Goal: Task Accomplishment & Management: Use online tool/utility

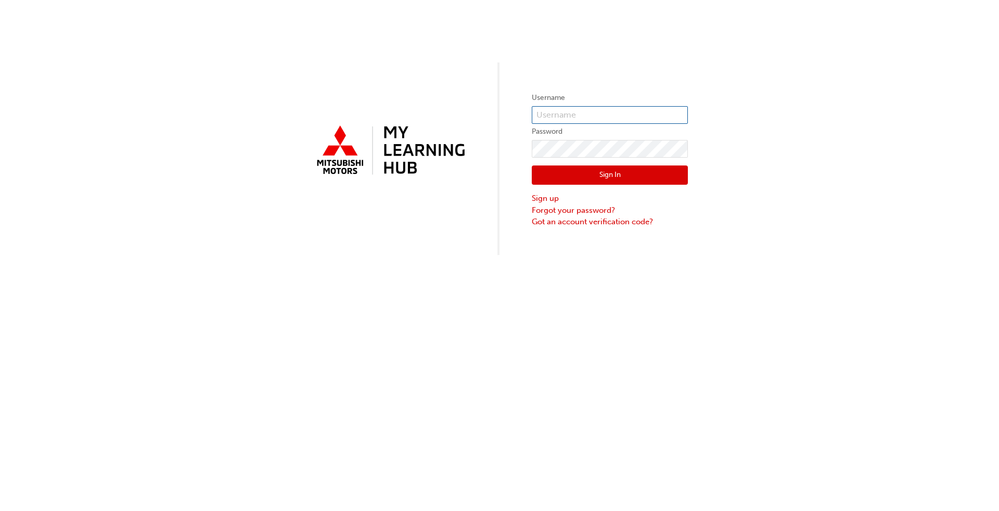
click at [520, 117] on input "text" at bounding box center [610, 115] width 156 height 18
click at [520, 113] on input "text" at bounding box center [610, 115] width 156 height 18
type input "n"
type input "N878CBROWN"
drag, startPoint x: 611, startPoint y: 112, endPoint x: 473, endPoint y: 111, distance: 137.8
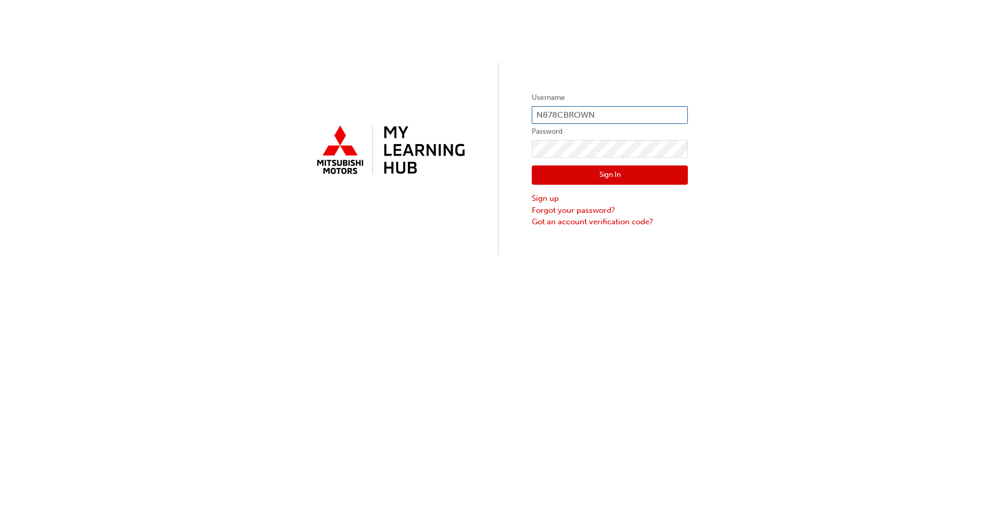
click at [473, 111] on div "Username N878CBROWN Password Sign In Sign up Forgot your password? Got an accou…" at bounding box center [499, 127] width 999 height 255
click at [520, 120] on input "text" at bounding box center [610, 115] width 156 height 18
type input "[EMAIL_ADDRESS][DOMAIN_NAME]"
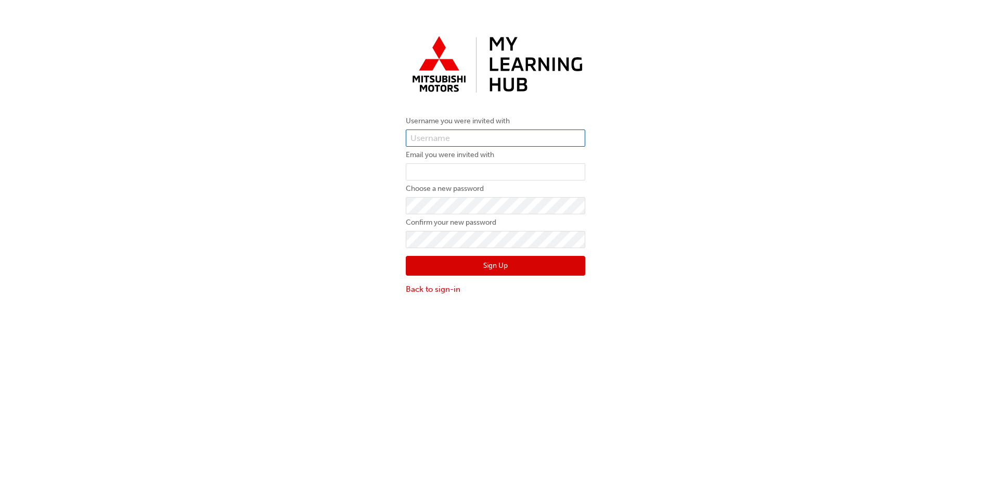
click at [446, 135] on input "text" at bounding box center [495, 139] width 179 height 18
type input "[EMAIL_ADDRESS][DOMAIN_NAME]"
click at [447, 173] on input "email" at bounding box center [495, 172] width 179 height 18
type input "[EMAIL_ADDRESS][DOMAIN_NAME]"
drag, startPoint x: 556, startPoint y: 138, endPoint x: 213, endPoint y: 141, distance: 342.8
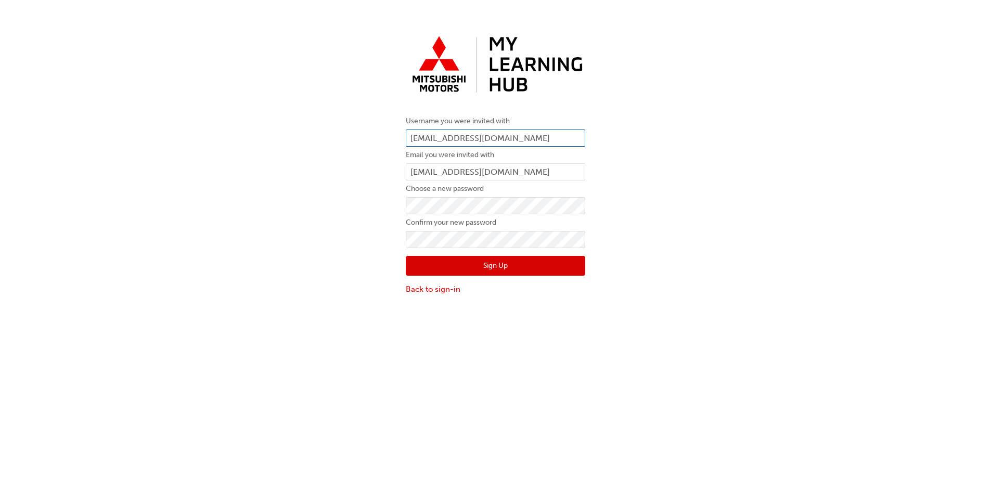
click at [213, 141] on div "Username you were invited with [PERSON_NAME][EMAIL_ADDRESS][DOMAIN_NAME] Email …" at bounding box center [495, 162] width 991 height 279
click at [446, 138] on input "000" at bounding box center [495, 139] width 179 height 18
type input "0005983889"
click at [472, 265] on button "Sign Up" at bounding box center [495, 266] width 179 height 20
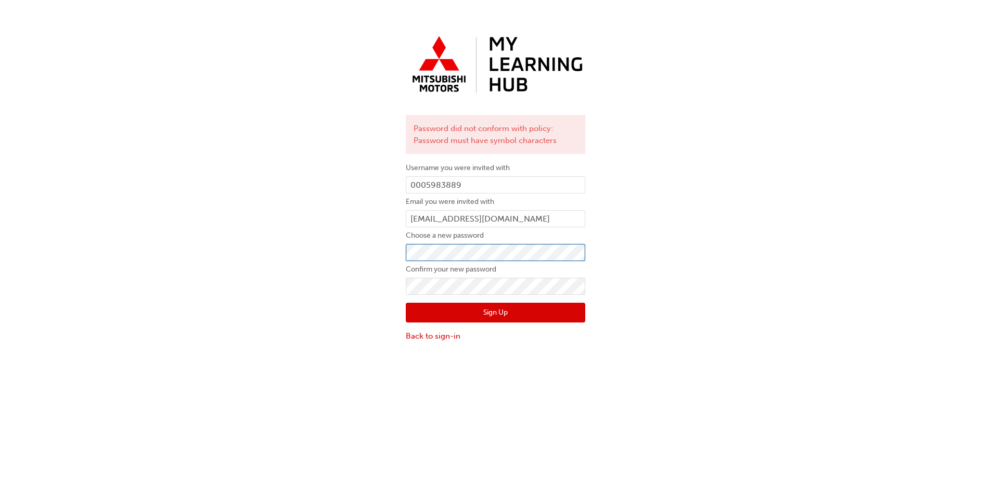
click at [260, 248] on div "Password did not conform with policy: Password must have symbol characters User…" at bounding box center [495, 186] width 991 height 326
click at [267, 252] on div "Password did not conform with policy: Password must have symbol characters User…" at bounding box center [495, 186] width 991 height 326
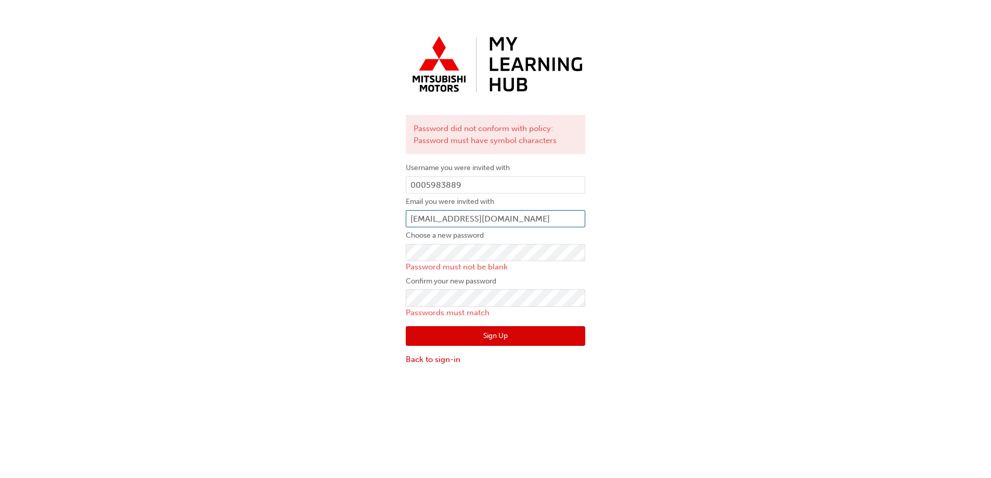
click at [569, 218] on input "[EMAIL_ADDRESS][DOMAIN_NAME]" at bounding box center [495, 219] width 179 height 18
type input "[EMAIL_ADDRESS][DOMAIN_NAME]"
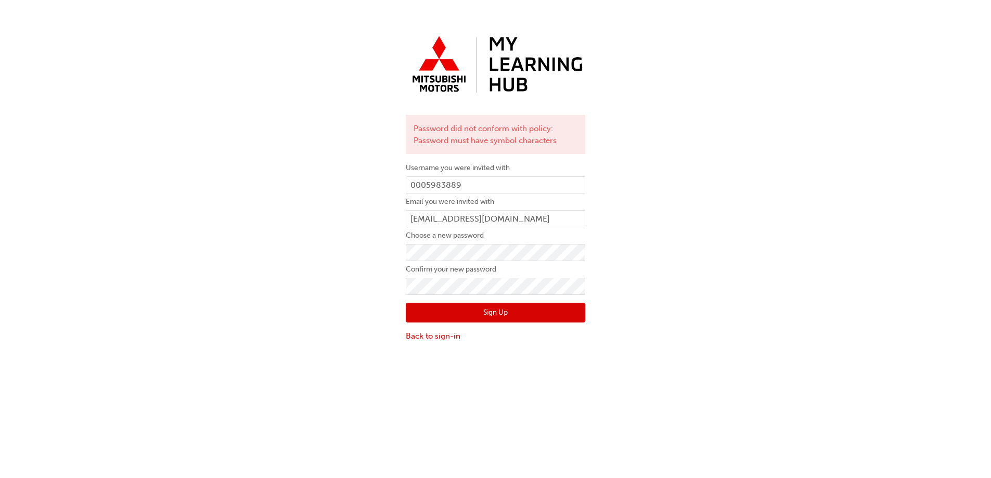
click at [459, 314] on button "Sign Up" at bounding box center [495, 313] width 179 height 20
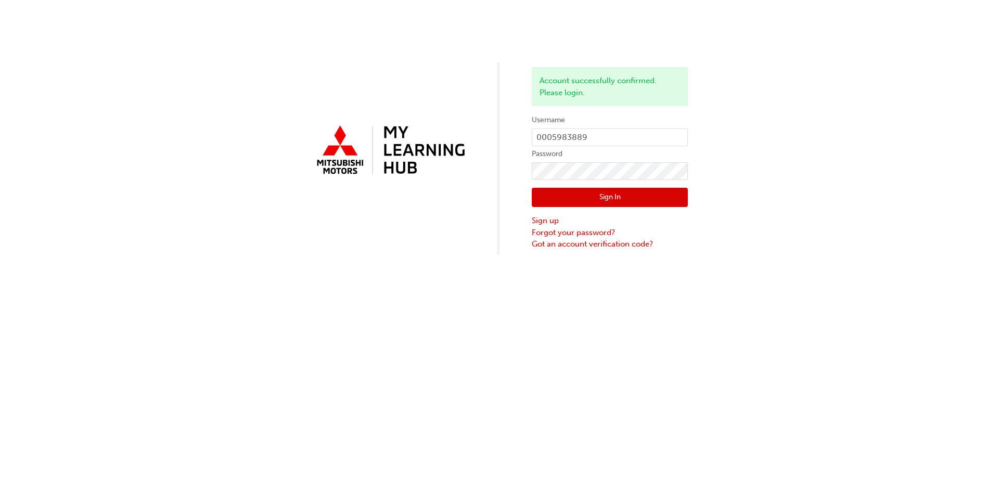
click at [622, 199] on button "Sign In" at bounding box center [610, 198] width 156 height 20
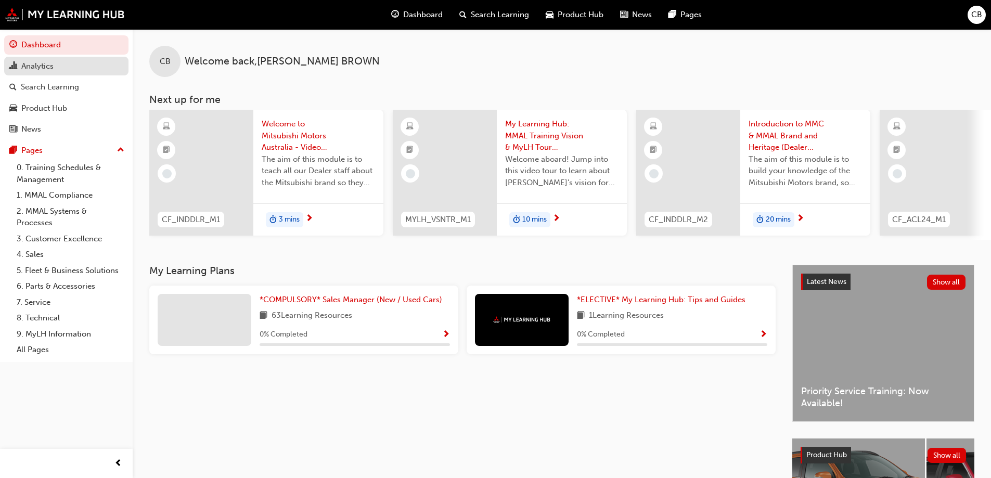
click at [38, 59] on link "Analytics" at bounding box center [66, 66] width 124 height 19
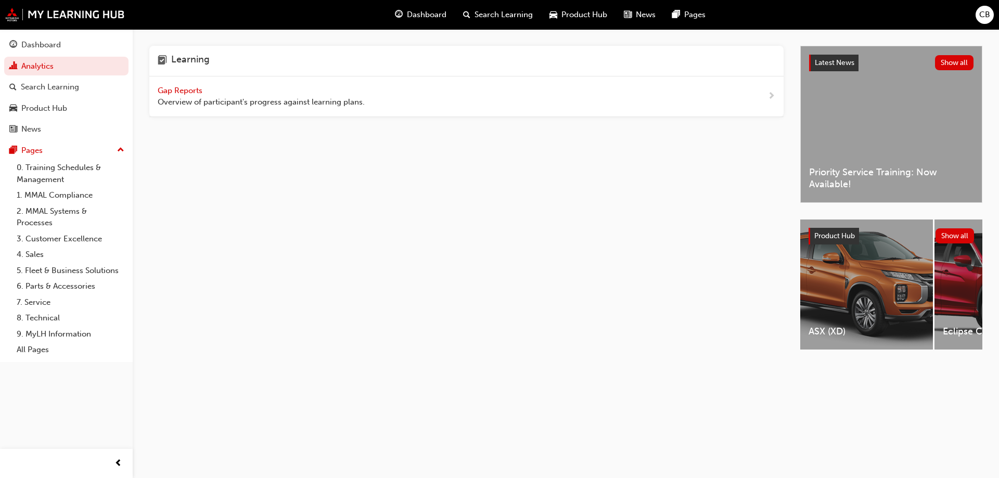
click at [193, 90] on span "Gap Reports" at bounding box center [181, 90] width 47 height 9
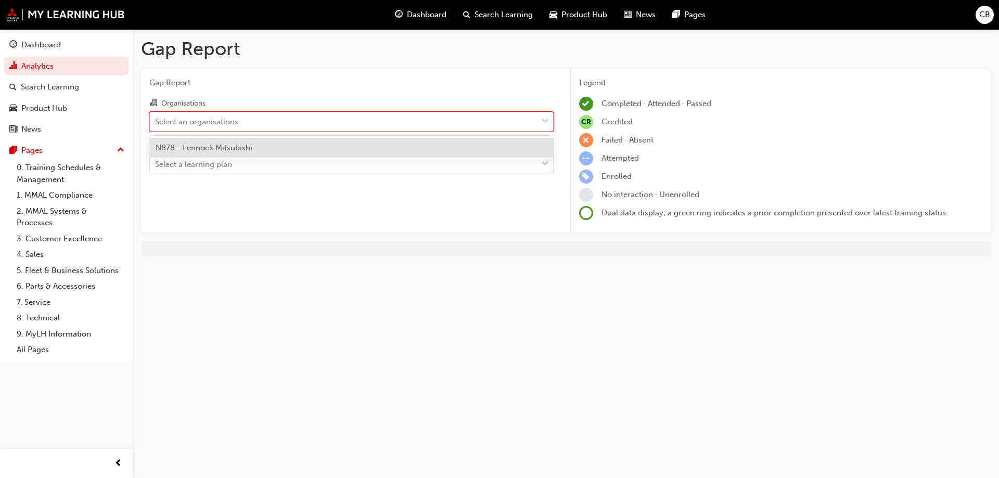
click at [307, 129] on div "Select an organisations" at bounding box center [344, 121] width 388 height 18
click at [156, 125] on input "Organisations option N878 - Lennock Mitsubishi focused, 1 of 1. 1 result availa…" at bounding box center [155, 121] width 1 height 9
click at [262, 154] on div "N878 - Lennock Mitsubishi" at bounding box center [351, 148] width 404 height 20
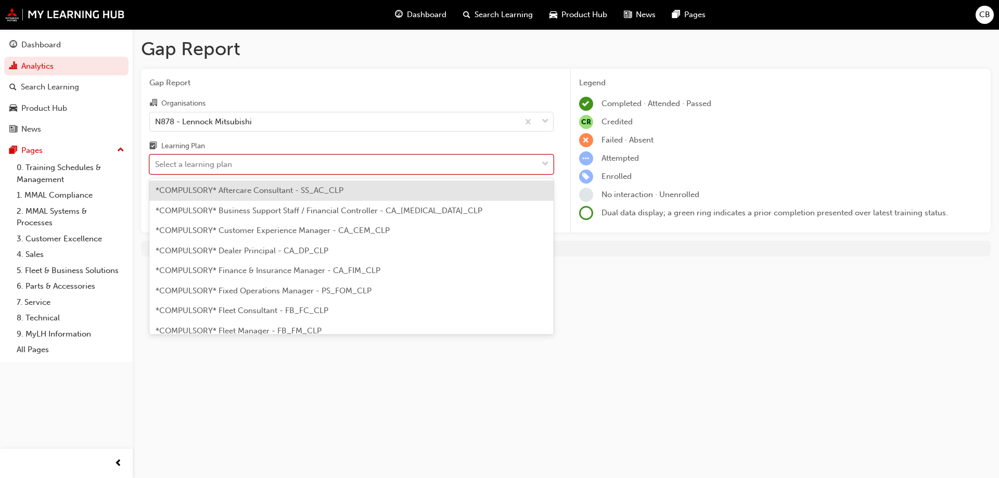
click at [248, 162] on div "Select a learning plan" at bounding box center [344, 165] width 388 height 18
click at [156, 162] on input "Learning Plan option *COMPULSORY* Aftercare Consultant - SS_AC_CLP focused, 1 o…" at bounding box center [155, 164] width 1 height 9
click at [225, 140] on div "Learning Plan" at bounding box center [351, 147] width 404 height 15
click at [156, 160] on input "Learning Plan option *COMPULSORY* Aftercare Consultant - SS_AC_CLP focused, 1 o…" at bounding box center [155, 164] width 1 height 9
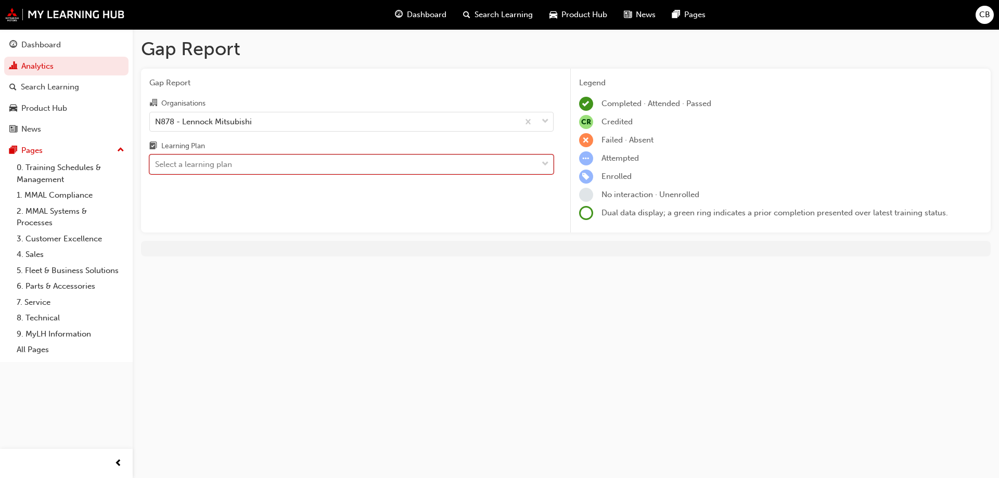
click at [280, 164] on div "Select a learning plan" at bounding box center [344, 165] width 388 height 18
click at [156, 164] on input "Learning Plan 0 results available. Select is focused ,type to refine list, pres…" at bounding box center [155, 164] width 1 height 9
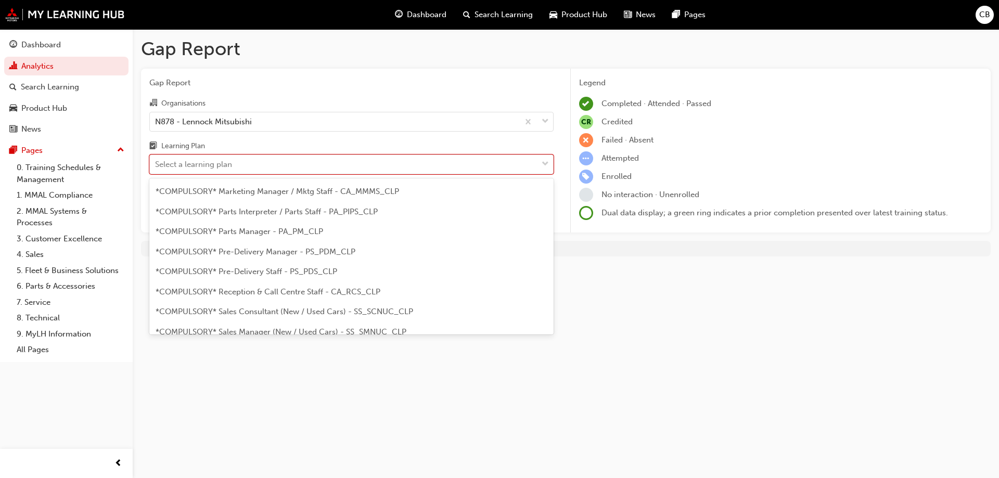
scroll to position [260, 0]
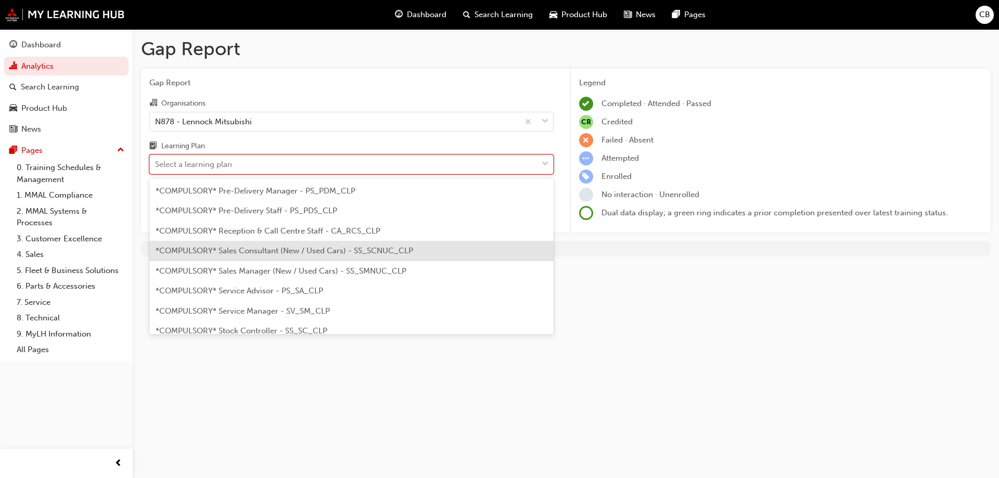
click at [255, 252] on span "*COMPULSORY* Sales Consultant (New / Used Cars) - SS_SCNUC_CLP" at bounding box center [284, 250] width 257 height 9
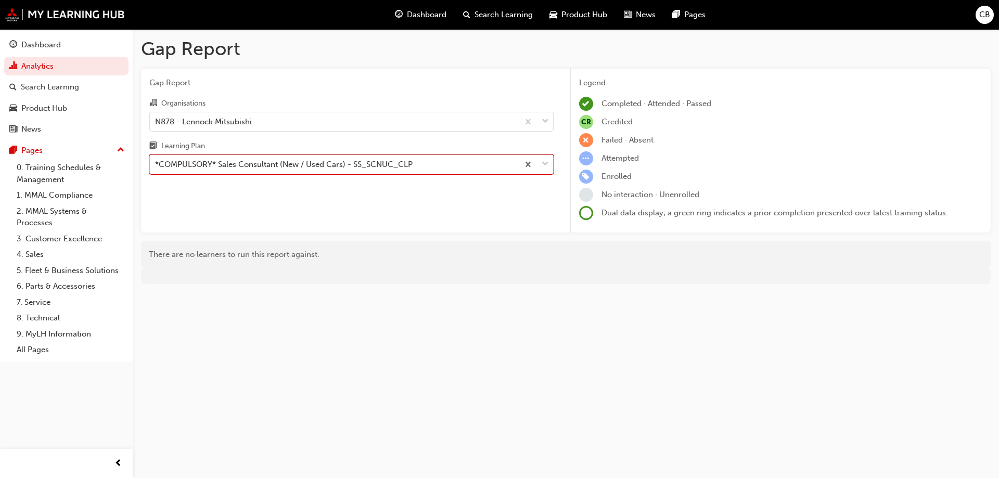
click at [300, 161] on div "*COMPULSORY* Sales Consultant (New / Used Cars) - SS_SCNUC_CLP" at bounding box center [283, 165] width 257 height 12
click at [156, 161] on input "Learning Plan option *COMPULSORY* Sales Consultant (New / Used Cars) - SS_SCNUC…" at bounding box center [155, 164] width 1 height 9
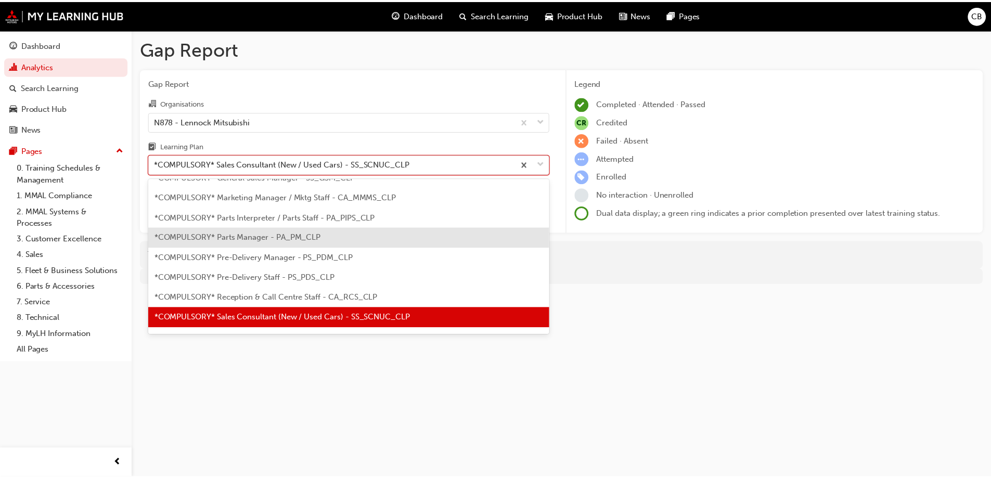
scroll to position [246, 0]
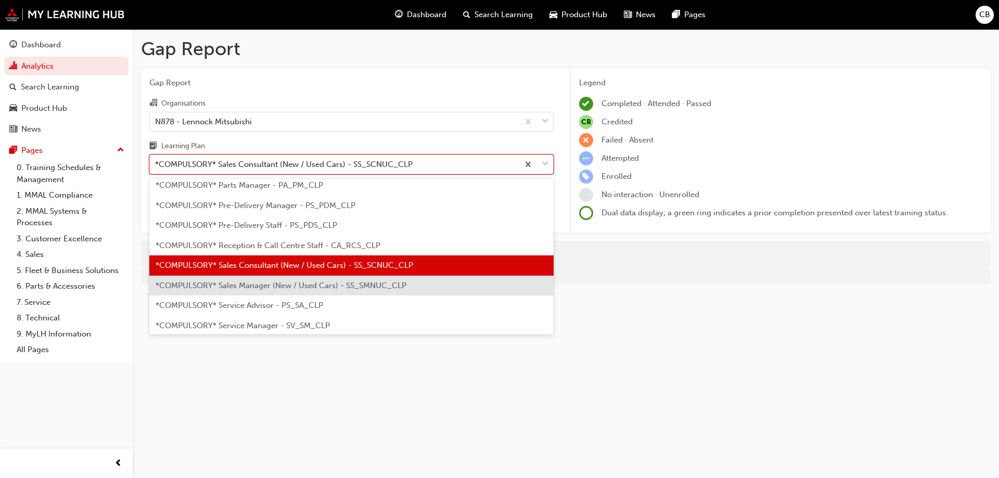
click at [282, 285] on span "*COMPULSORY* Sales Manager (New / Used Cars) - SS_SMNUC_CLP" at bounding box center [281, 285] width 251 height 9
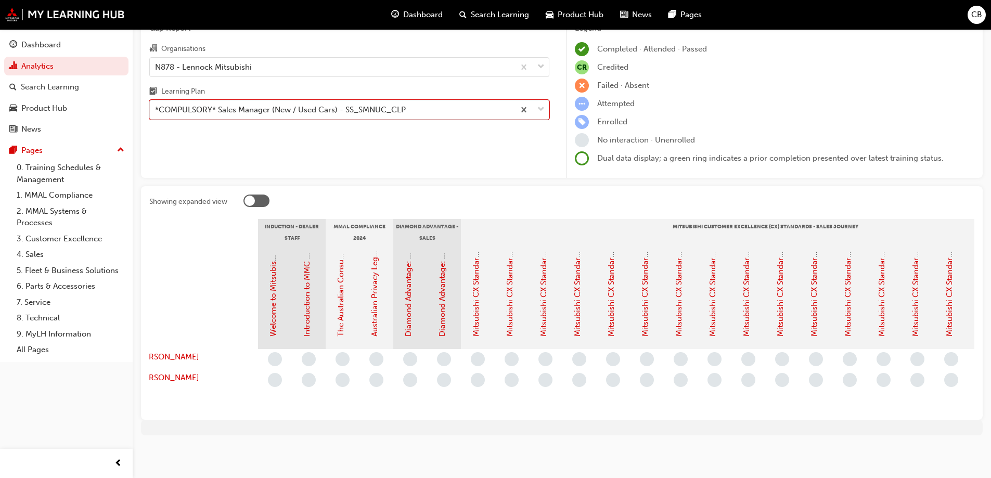
scroll to position [0, 22]
